Goal: Task Accomplishment & Management: Complete application form

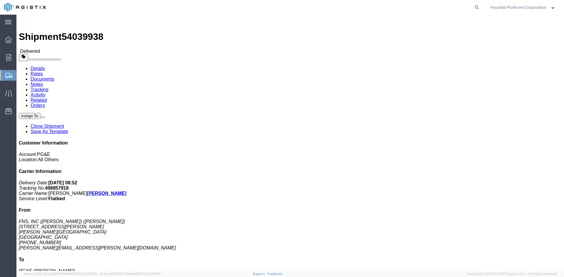
click at [0, 0] on span "Shipment Manager" at bounding box center [0, 0] width 0 height 0
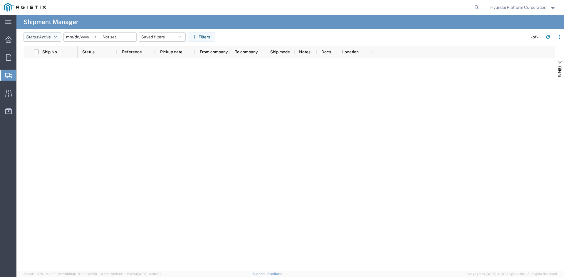
click at [48, 39] on span "Active" at bounding box center [45, 37] width 12 height 5
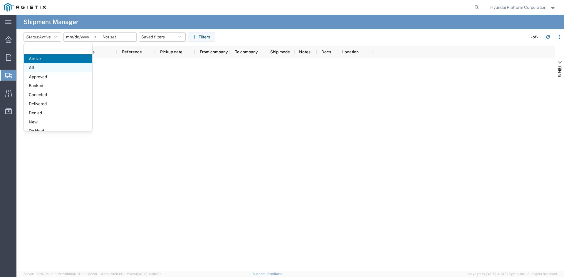
click at [46, 64] on span "All" at bounding box center [58, 67] width 68 height 9
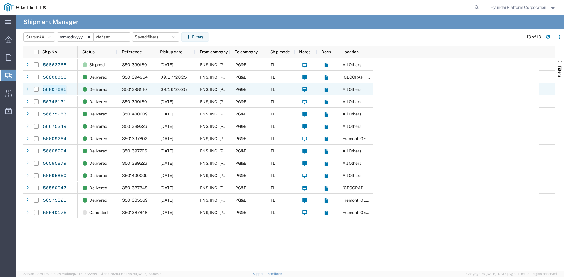
click at [54, 90] on link "56807685" at bounding box center [55, 89] width 24 height 9
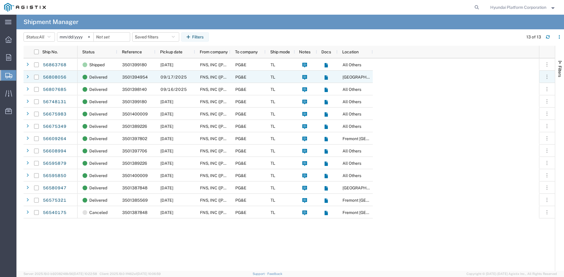
drag, startPoint x: 55, startPoint y: 75, endPoint x: 243, endPoint y: 9, distance: 199.4
click at [55, 75] on link "56808056" at bounding box center [55, 77] width 24 height 9
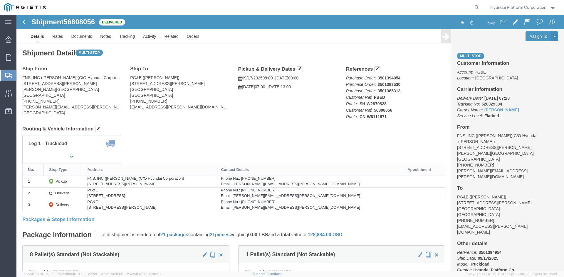
drag, startPoint x: 28, startPoint y: 84, endPoint x: 10, endPoint y: 153, distance: 71.0
click at [0, 0] on span "Shipment Manager" at bounding box center [0, 0] width 0 height 0
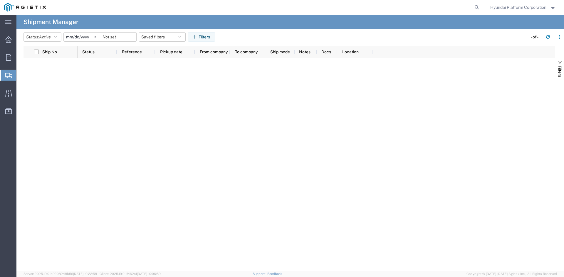
click at [0, 0] on span "Create Shipment" at bounding box center [0, 0] width 0 height 0
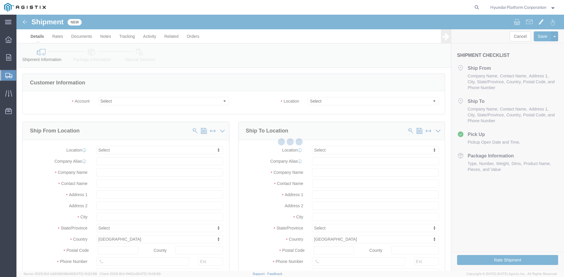
select select
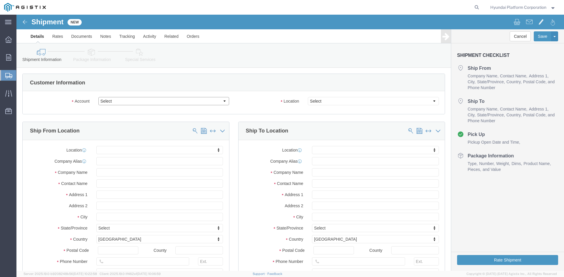
click select "Select Hyundai Platform Corporation PG&E"
select select "9596"
click select "Select Hyundai Platform Corporation PG&E"
select select
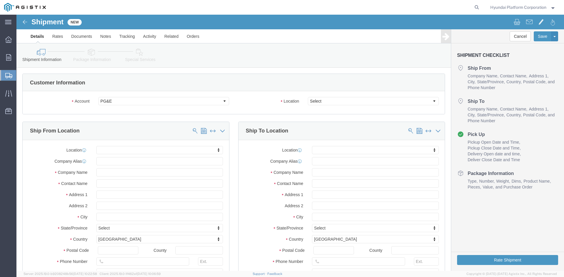
click div "Location Select"
click select "Select"
select select "23082"
click select "Select All Others Fremont DC Fresno DC Wheatland DC"
click input "text"
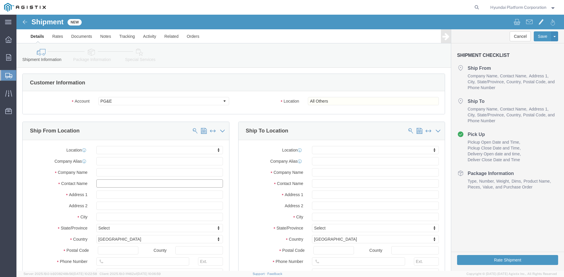
click input "text"
type input "john"
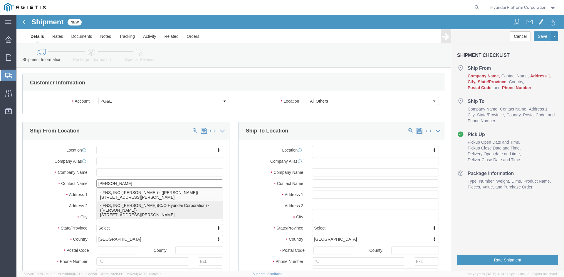
click p "- FNS, INC (Harmon)(C/O Hyundai Corporation) - (John Lee) 18620 Harmon Ave, Car…"
select select "CA"
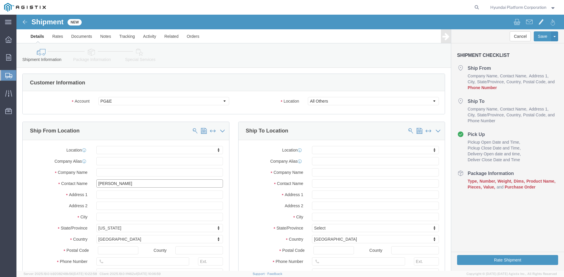
type input "John Lee"
click input "text"
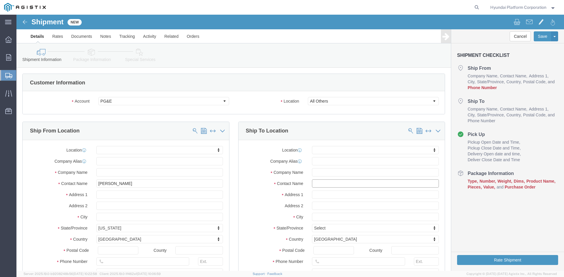
click input "text"
type input "pam"
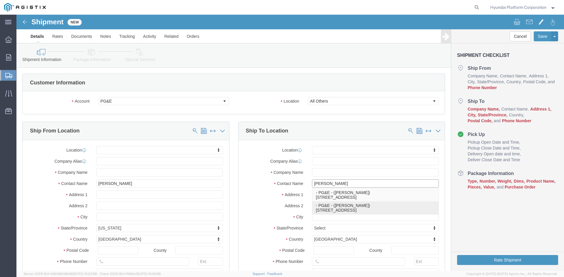
click p "- PG&E - (Pam Trevino) 4101 S. Airport Way, Stockton, CA, 95206, US"
select select "CA"
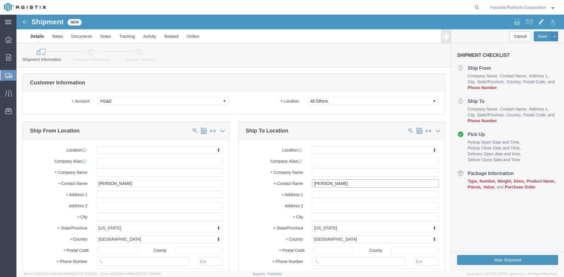
type input "[PERSON_NAME]"
click input "text"
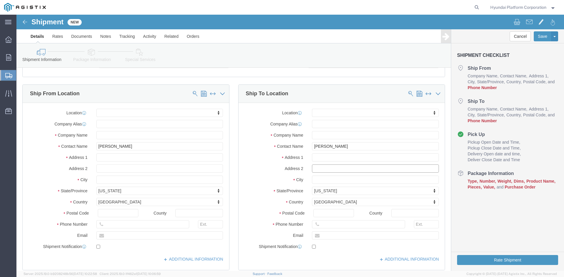
scroll to position [117, 0]
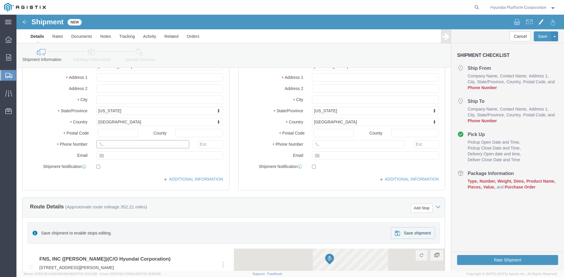
drag, startPoint x: 116, startPoint y: 131, endPoint x: 109, endPoint y: 131, distance: 6.8
click input "text"
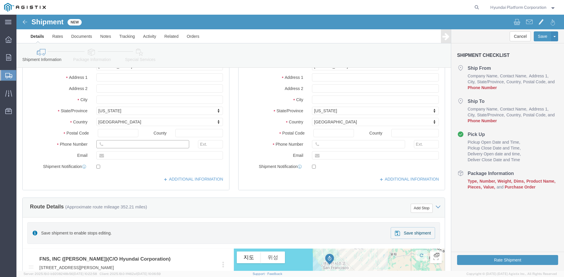
drag, startPoint x: 137, startPoint y: 127, endPoint x: 111, endPoint y: 125, distance: 26.5
click input "text"
paste input "323 423 7784"
type input "323 423 7784"
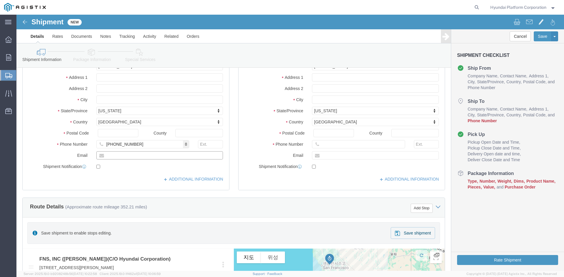
click input "text"
paste input "kyung.lee@fnsusa.com"
click input "kyung.lee@fnsusa.com"
click div "323 423 7784"
click input "kyung.lee@fnsusa.com"
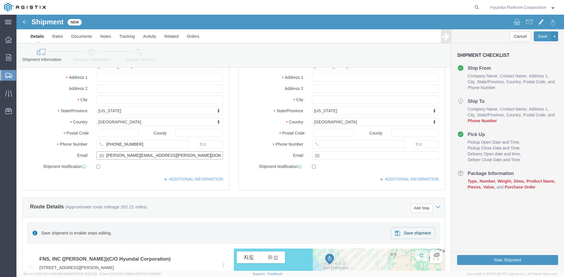
type input "kyung.lee@fnsusa.com"
drag, startPoint x: 311, startPoint y: 127, endPoint x: 312, endPoint y: 132, distance: 4.6
click input "text"
click label
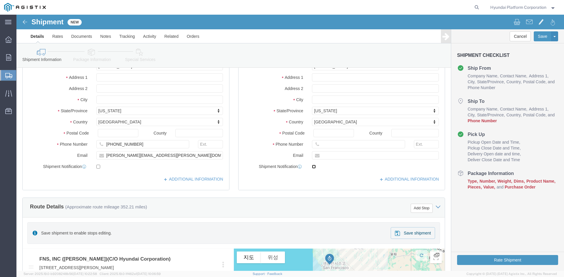
click input "checkbox"
click label
click input "checkbox"
click div "Location My Profile Location (OBSOLETE) BURNEY SC - GC TRAILER (OBSOLETE) BURNE…"
click input "text"
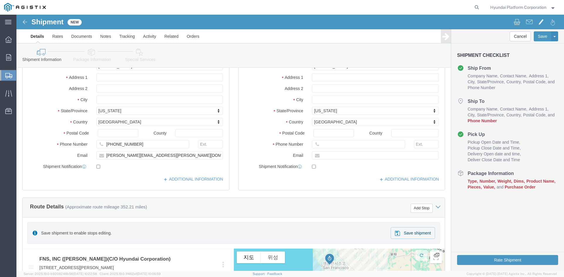
click label
click input "checkbox"
checkbox input "true"
click input "text"
paste input "Pam.Trevino@pge.com"
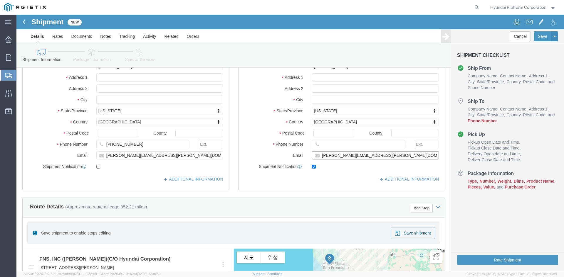
type input "Pam.Trevino@pge.com"
drag, startPoint x: 369, startPoint y: 136, endPoint x: 362, endPoint y: 131, distance: 8.9
click div
click input "text"
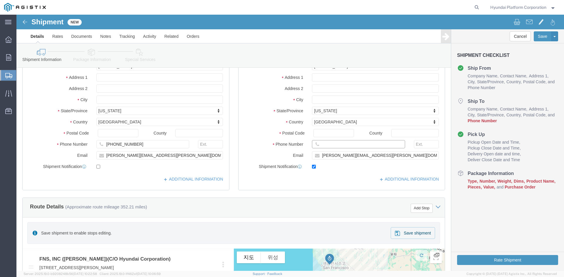
paste input "408-234-4023"
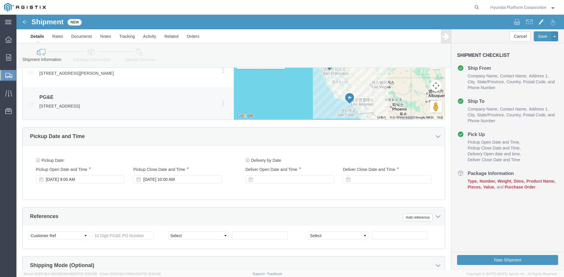
scroll to position [352, 0]
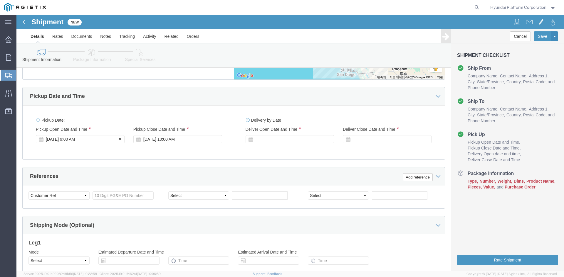
type input "408-234-4023"
click div "Sep 22 2025 9:00 AM"
click div "Sep 23 2025 10:00 AM"
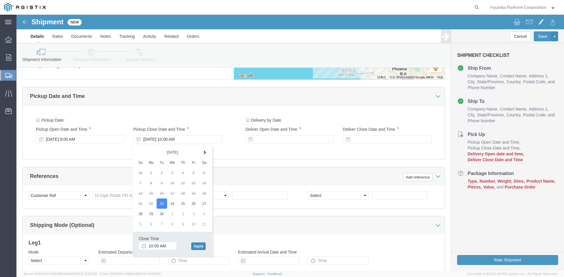
click button "Apply"
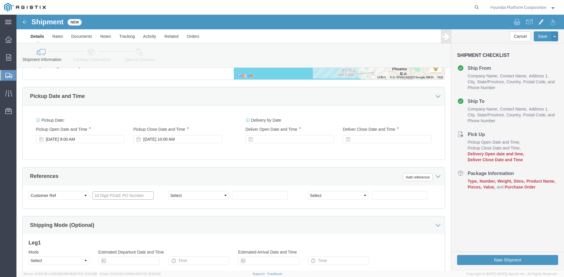
click input "text"
paste input "3501399303"
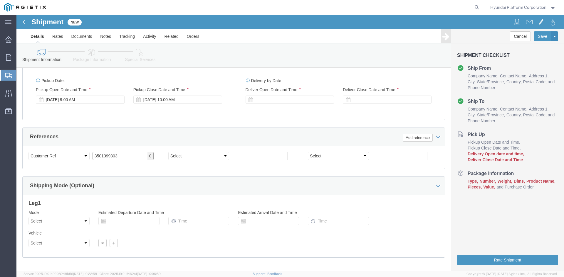
scroll to position [382, 0]
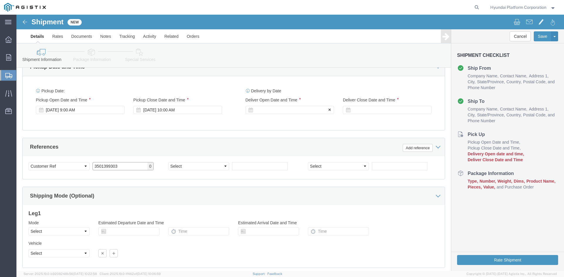
type input "3501399303"
click div
drag, startPoint x: 267, startPoint y: 157, endPoint x: 149, endPoint y: 129, distance: 120.6
click div "Sep 23 2025 9:00 AM"
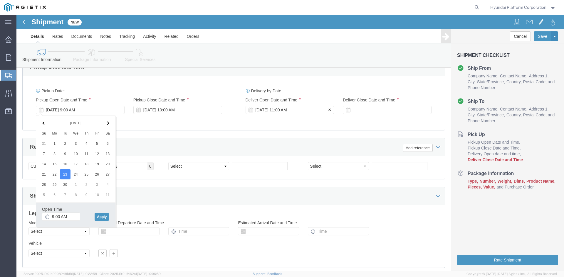
click div "Sep 24 2025 11:00 AM"
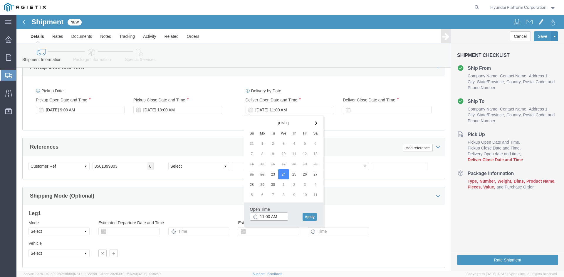
type input "7:00 AM"
click button "Apply"
click div
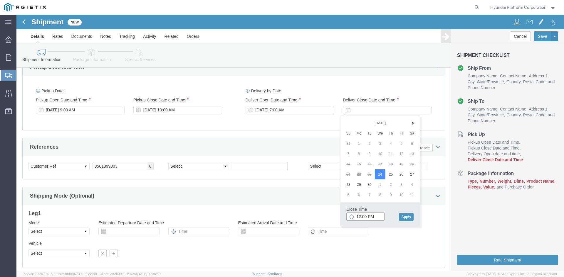
type input "1:00 PM"
click button "Apply"
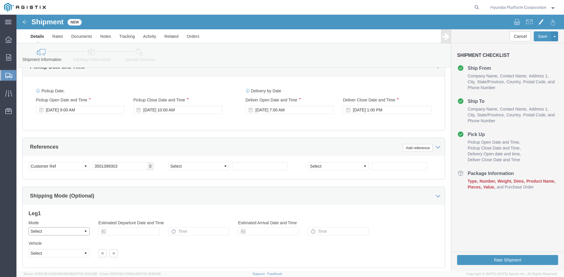
click select "Select Air Less than Truckload Multi-Leg Ocean Freight Rail Small Parcel Truckl…"
click div "Select Account Type Activity ID Airline Appointment Number ASN Batch Request # …"
click select "Select Air Less than Truckload Multi-Leg Ocean Freight Rail Small Parcel Truckl…"
select select "TL"
click select "Select Air Less than Truckload Multi-Leg Ocean Freight Rail Small Parcel Truckl…"
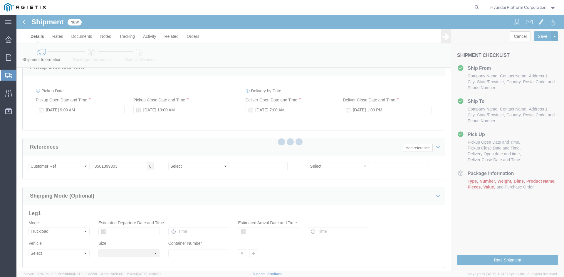
drag, startPoint x: 38, startPoint y: 232, endPoint x: 54, endPoint y: 247, distance: 22.6
click at [54, 247] on div at bounding box center [289, 143] width 547 height 257
click at [53, 251] on div at bounding box center [289, 143] width 547 height 257
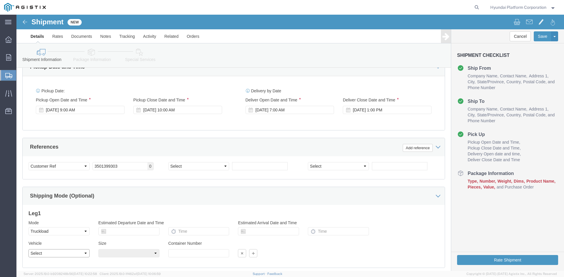
drag, startPoint x: 53, startPoint y: 251, endPoint x: 37, endPoint y: 237, distance: 22.0
click select "Select 1-Ton (PSS) 10 Wheel 10 Yard Dump Truck 20 Yard Dump Truck Bobtail Botto…"
select select "FLBD"
click select "Select 1-Ton (PSS) 10 Wheel 10 Yard Dump Truck 20 Yard Dump Truck Bobtail Botto…"
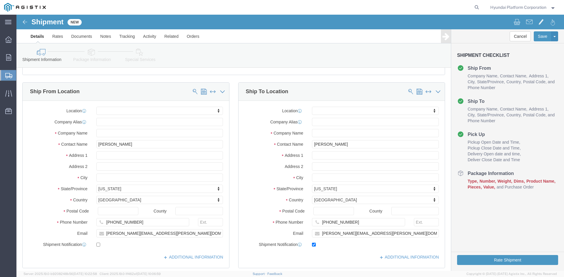
scroll to position [38, 0]
click icon
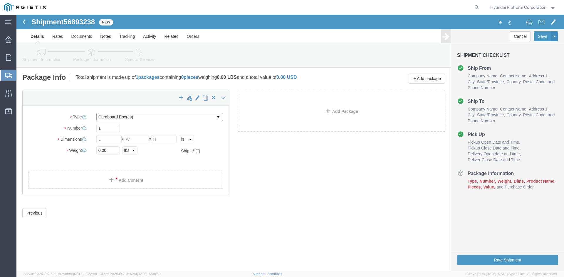
click select "Select Bulk Bundle(s) Cardboard Box(es) Carton(s) Crate(s) Drum(s) (Fiberboard)…"
select select "PSNS"
click select "Select Bulk Bundle(s) Cardboard Box(es) Carton(s) Crate(s) Drum(s) (Fiberboard)…"
click input "text"
drag, startPoint x: 91, startPoint y: 137, endPoint x: 541, endPoint y: 99, distance: 451.5
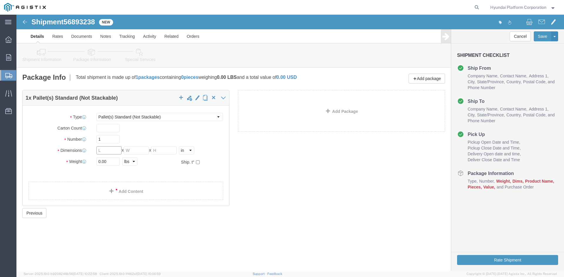
click input "text"
type input "30.5"
type input "26.5"
type input "9"
type input "49"
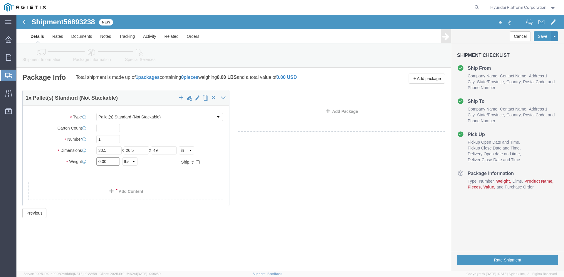
click input "0.00"
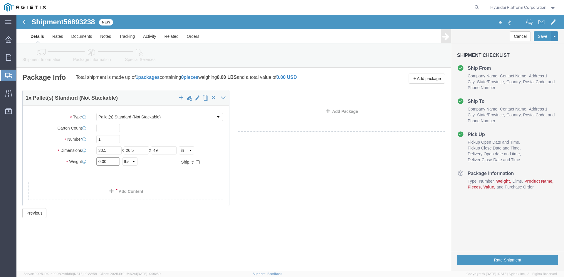
click input "0.00"
type input "12906"
click link "Add Content"
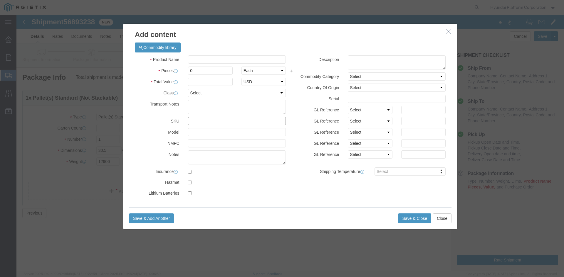
click input "text"
type input "M260138"
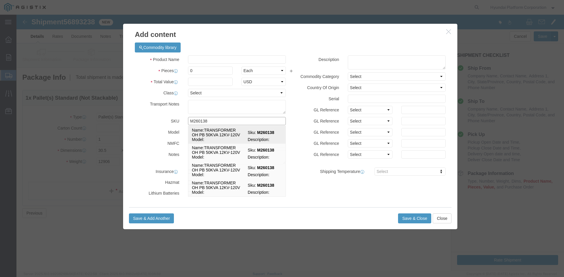
click td "Name: TRANSFORMER OH PB 50KVA 12KV-120V"
select select
select select "USD"
type input "TRANSFORMER OH PB 50KVA 12KV-120V"
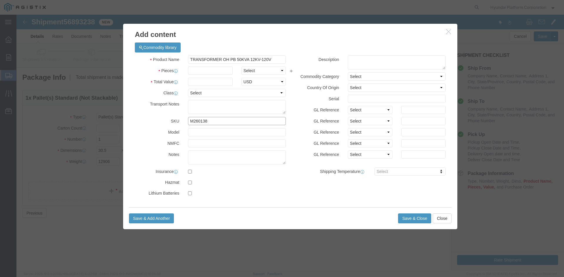
type input "M260138"
click select "Select Bag Barrels 100Board Feet Bottle Box Blister Pack Carats Can Capsule Car…"
select select "EA"
click div "Product Name TRANSFORMER OH PB 50KVA 12KV-120V Pieces Select Bag Barrels 100Boa…"
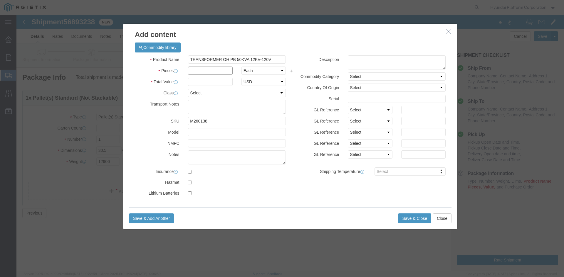
click input "text"
type input "18"
click input "text"
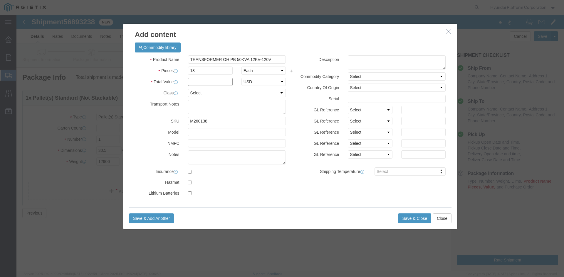
click input "text"
type input "49860"
click select "Select 50 55 60 65 70 85 92.5 100 125 175 250 300 400"
select select "50"
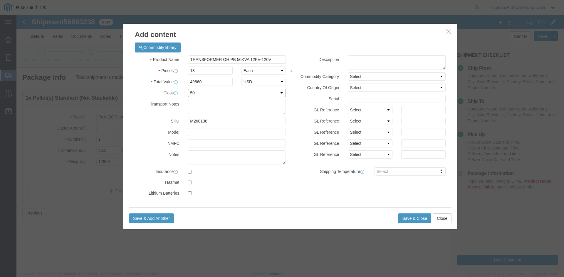
click select "Select 50 55 60 65 70 85 92.5 100 125 175 250 300 400"
click button "Save & Close"
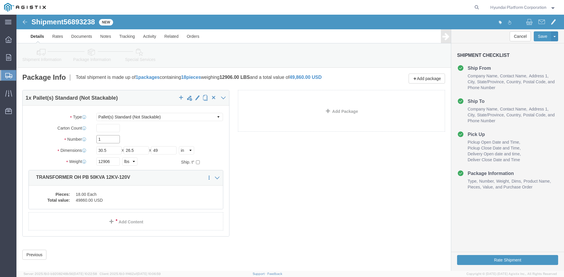
click input "1"
type input "18"
click div "1 x Pallet(s) Standard (Not Stackable) Package Type Select Bulk Bundle(s) Cardb…"
click div "18 x Pallet(s) Standard (Not Stackable) Package Type Select Bulk Bundle(s) Card…"
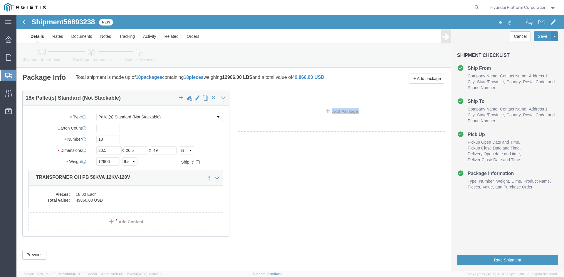
click div "18 x Pallet(s) Standard (Not Stackable) Package Type Select Bulk Bundle(s) Card…"
click link "Special Services"
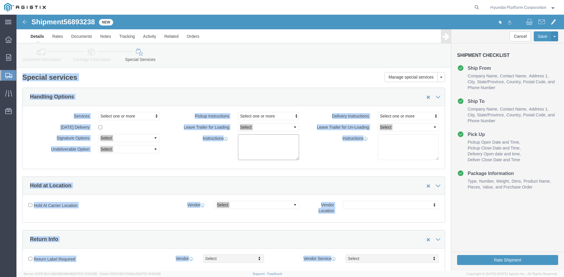
drag, startPoint x: 262, startPoint y: 131, endPoint x: 230, endPoint y: 140, distance: 33.5
click textarea
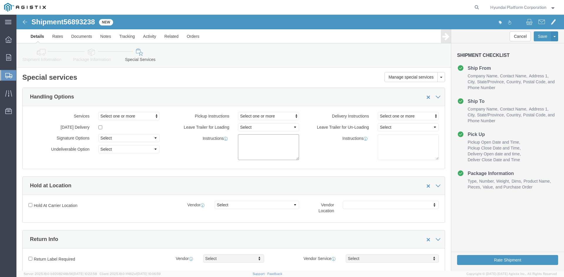
paste textarea "*More than 20 straps needed *Corner Protector/guard needed *Please note that if…"
type textarea "*More than 20 straps needed *Corner Protector/guard needed *Please note that if…"
click div "Pickup Instructions Select one or more Crane Required Driver Assisted Loading F…"
click button "Rate Shipment"
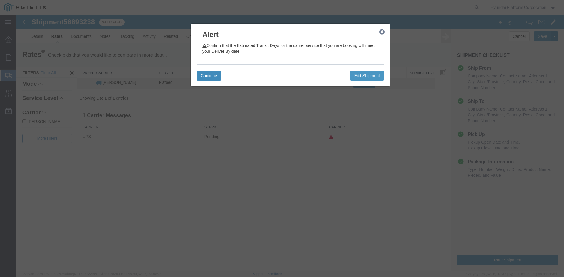
click at [206, 71] on button "Continue" at bounding box center [208, 76] width 25 height 10
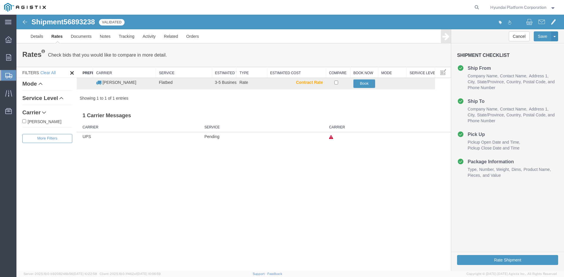
click at [70, 23] on span "56893238" at bounding box center [78, 22] width 31 height 8
copy span "56893238"
click at [358, 84] on button "Book" at bounding box center [364, 84] width 22 height 9
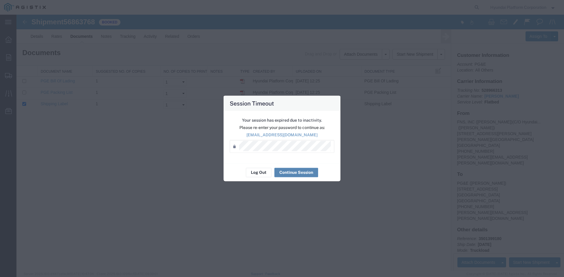
click at [286, 175] on button "Continue Session" at bounding box center [296, 172] width 44 height 9
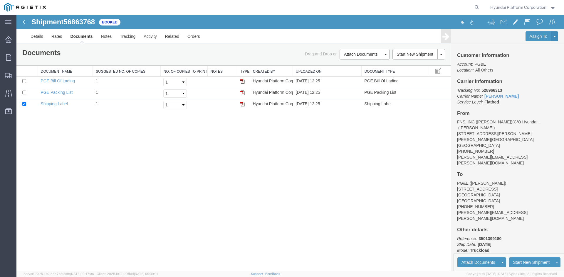
click at [285, 173] on div "Shipment 56863768 of Booked Details Rates Documents Notes Tracking Activity Rel…" at bounding box center [289, 143] width 547 height 257
drag, startPoint x: 285, startPoint y: 173, endPoint x: 160, endPoint y: 147, distance: 128.1
click at [160, 147] on div "Shipment 56863768 of Booked Details Rates Documents Notes Tracking Activity Rel…" at bounding box center [289, 143] width 547 height 257
drag, startPoint x: 93, startPoint y: 140, endPoint x: 92, endPoint y: 129, distance: 11.2
click at [93, 140] on div "Shipment 56863768 of Booked Details Rates Documents Notes Tracking Activity Rel…" at bounding box center [289, 143] width 547 height 257
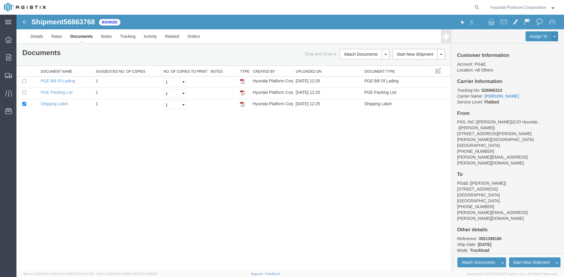
click at [241, 149] on div "Shipment 56863768 of Booked Details Rates Documents Notes Tracking Activity Rel…" at bounding box center [289, 143] width 547 height 257
click at [239, 151] on div "Shipment 56863768 of Booked Details Rates Documents Notes Tracking Activity Rel…" at bounding box center [289, 143] width 547 height 257
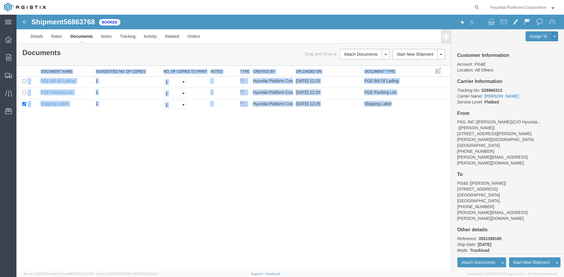
click at [239, 151] on div "Shipment 56863768 of Booked Details Rates Documents Notes Tracking Activity Rel…" at bounding box center [289, 143] width 547 height 257
click at [339, 210] on div "Shipment 56863768 of Booked Details Rates Documents Notes Tracking Activity Rel…" at bounding box center [289, 143] width 547 height 257
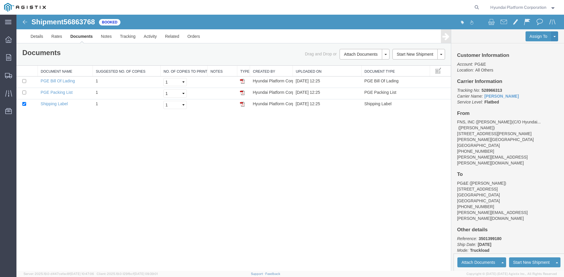
drag, startPoint x: 336, startPoint y: 210, endPoint x: 277, endPoint y: 182, distance: 65.4
click at [277, 182] on div "Shipment 56863768 of Booked Details Rates Documents Notes Tracking Activity Rel…" at bounding box center [289, 143] width 547 height 257
drag, startPoint x: 277, startPoint y: 182, endPoint x: 246, endPoint y: 171, distance: 33.2
click at [270, 171] on div "Shipment 56863768 of Booked Details Rates Documents Notes Tracking Activity Rel…" at bounding box center [289, 143] width 547 height 257
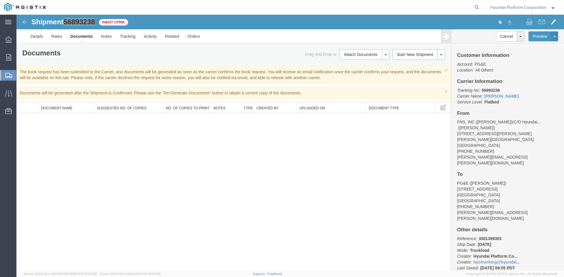
click at [0, 0] on span "Shipment Manager" at bounding box center [0, 0] width 0 height 0
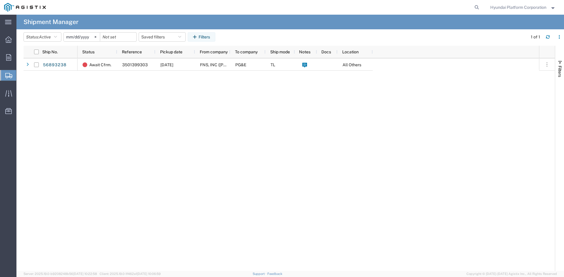
click at [104, 86] on div "Await Cfrm. 3501399303 [DATE] FNS, INC ([PERSON_NAME])(C/O Hyundai Corporation)…" at bounding box center [307, 164] width 461 height 213
drag, startPoint x: 231, startPoint y: 112, endPoint x: 150, endPoint y: 105, distance: 81.6
click at [150, 105] on div "Await Cfrm. 3501399303 [DATE] FNS, INC ([PERSON_NAME])(C/O Hyundai Corporation)…" at bounding box center [307, 164] width 461 height 213
drag, startPoint x: 234, startPoint y: 108, endPoint x: 209, endPoint y: 100, distance: 26.3
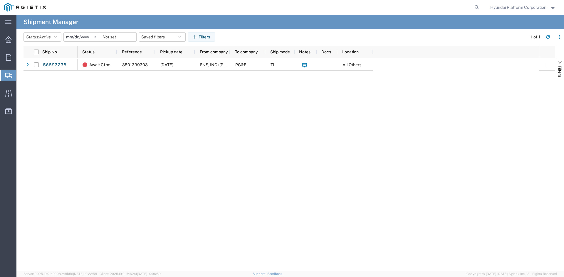
click at [209, 100] on div "Await Cfrm. 3501399303 09/23/2025 FNS, INC (Harmon)(C/O Hyundai Corporation) PG…" at bounding box center [307, 164] width 461 height 213
click at [209, 100] on div "Await Cfrm. 3501399303 [DATE] FNS, INC ([PERSON_NAME])(C/O Hyundai Corporation)…" at bounding box center [307, 164] width 461 height 213
click at [251, 114] on div "Await Cfrm. 3501399303 09/23/2025 FNS, INC (Harmon)(C/O Hyundai Corporation) PG…" at bounding box center [307, 164] width 461 height 213
drag, startPoint x: 250, startPoint y: 113, endPoint x: 190, endPoint y: 111, distance: 60.5
click at [190, 111] on div "Await Cfrm. 3501399303 09/23/2025 FNS, INC (Harmon)(C/O Hyundai Corporation) PG…" at bounding box center [307, 164] width 461 height 213
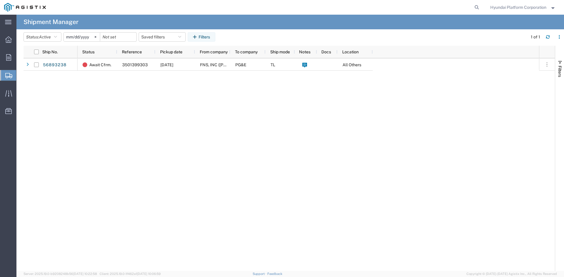
click at [190, 111] on div "Await Cfrm. 3501399303 09/23/2025 FNS, INC (Harmon)(C/O Hyundai Corporation) PG…" at bounding box center [307, 164] width 461 height 213
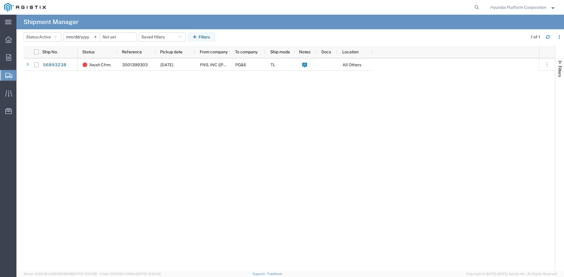
drag, startPoint x: 198, startPoint y: 85, endPoint x: 158, endPoint y: 100, distance: 41.7
click at [158, 100] on div "Await Cfrm. 3501399303 09/23/2025 FNS, INC (Harmon)(C/O Hyundai Corporation) PG…" at bounding box center [307, 164] width 461 height 213
click at [156, 100] on div "Await Cfrm. 3501399303 09/23/2025 FNS, INC (Harmon)(C/O Hyundai Corporation) PG…" at bounding box center [307, 164] width 461 height 213
click at [254, 96] on div "Await Cfrm. 3501399303 09/23/2025 FNS, INC (Harmon)(C/O Hyundai Corporation) PG…" at bounding box center [307, 164] width 461 height 213
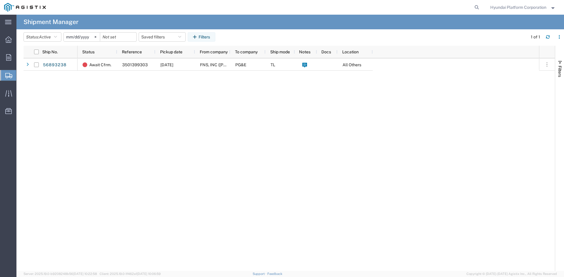
click at [235, 98] on div "Await Cfrm. 3501399303 09/23/2025 FNS, INC (Harmon)(C/O Hyundai Corporation) PG…" at bounding box center [307, 164] width 461 height 213
click at [221, 112] on div "Await Cfrm. 3501399303 09/23/2025 FNS, INC (Harmon)(C/O Hyundai Corporation) PG…" at bounding box center [307, 164] width 461 height 213
drag, startPoint x: 221, startPoint y: 112, endPoint x: 196, endPoint y: 108, distance: 24.9
click at [196, 108] on div "Await Cfrm. 3501399303 09/23/2025 FNS, INC (Harmon)(C/O Hyundai Corporation) PG…" at bounding box center [307, 164] width 461 height 213
click at [203, 131] on div "Await Cfrm. 3501399303 09/23/2025 FNS, INC (Harmon)(C/O Hyundai Corporation) PG…" at bounding box center [307, 164] width 461 height 213
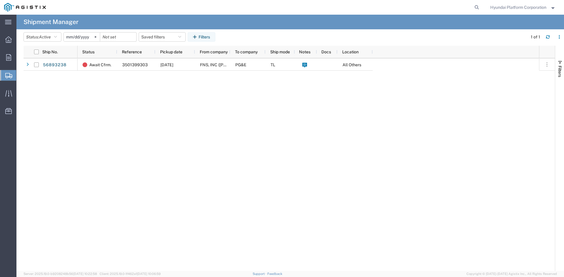
drag, startPoint x: 203, startPoint y: 131, endPoint x: 165, endPoint y: 127, distance: 38.6
click at [165, 128] on div "Await Cfrm. 3501399303 09/23/2025 FNS, INC (Harmon)(C/O Hyundai Corporation) PG…" at bounding box center [307, 164] width 461 height 213
click at [165, 127] on div "Await Cfrm. 3501399303 09/23/2025 FNS, INC (Harmon)(C/O Hyundai Corporation) PG…" at bounding box center [307, 164] width 461 height 213
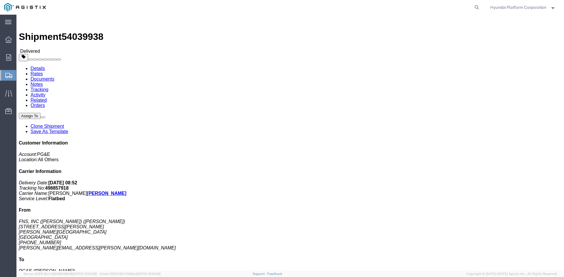
click at [0, 0] on span "Shipment Manager" at bounding box center [0, 0] width 0 height 0
